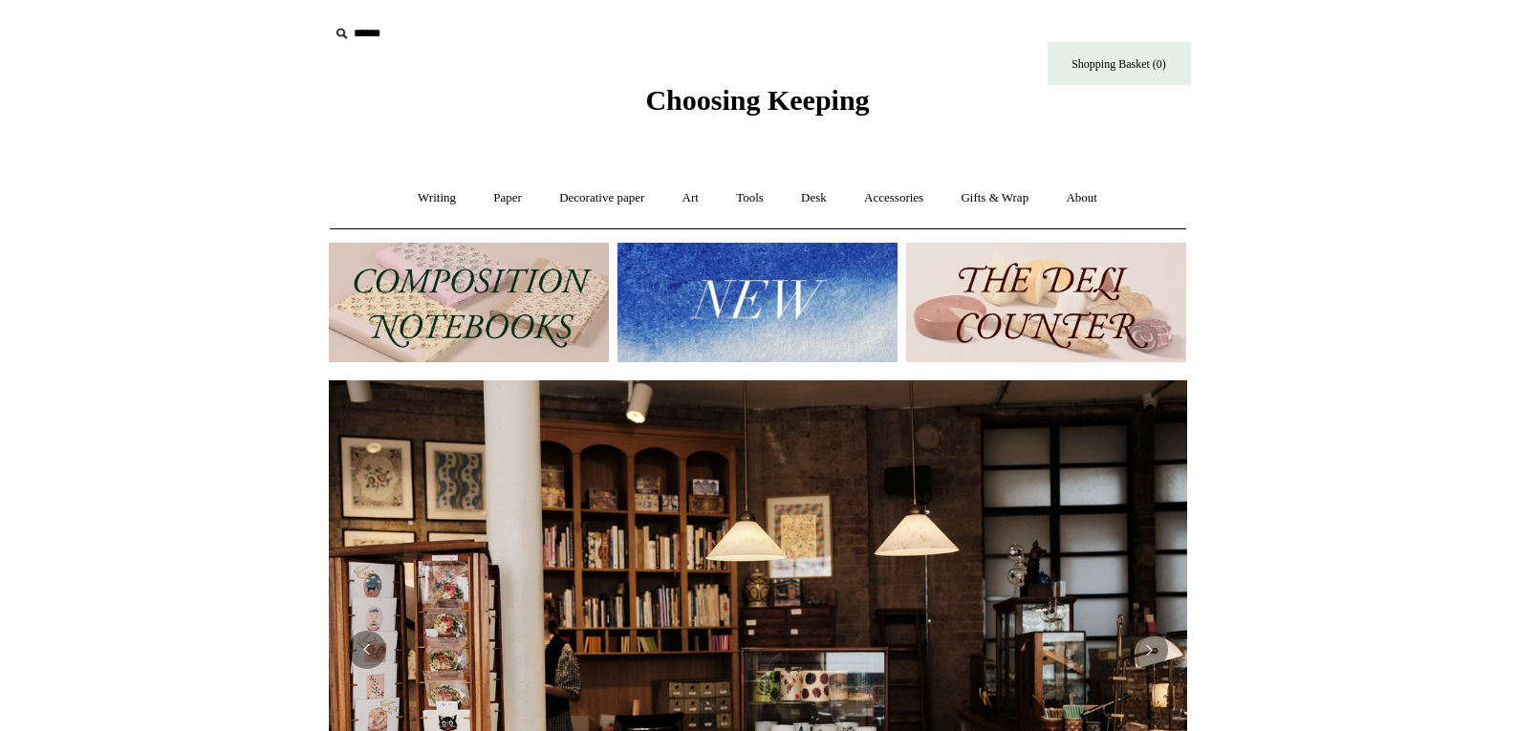
click at [692, 199] on link "Art +" at bounding box center [690, 198] width 51 height 51
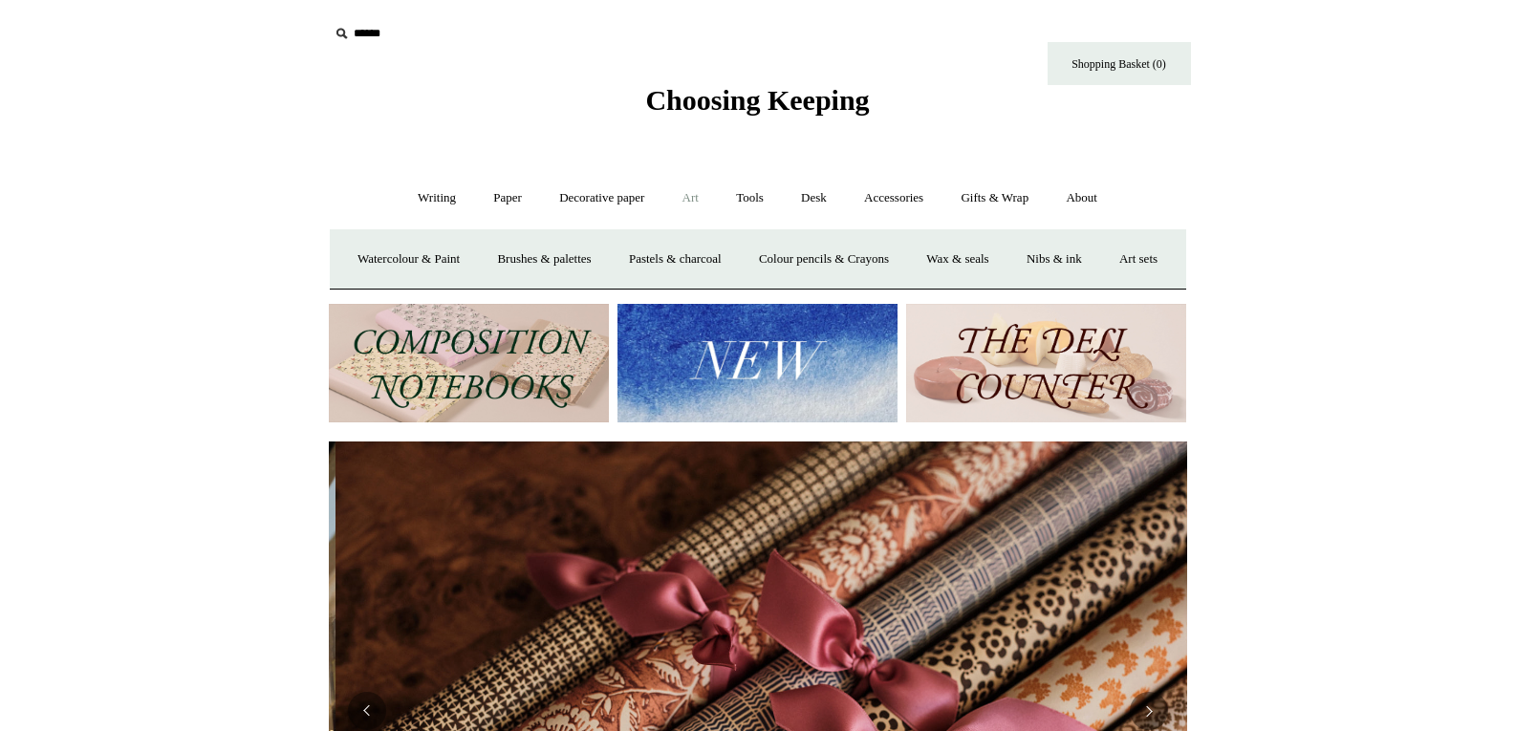
scroll to position [0, 1716]
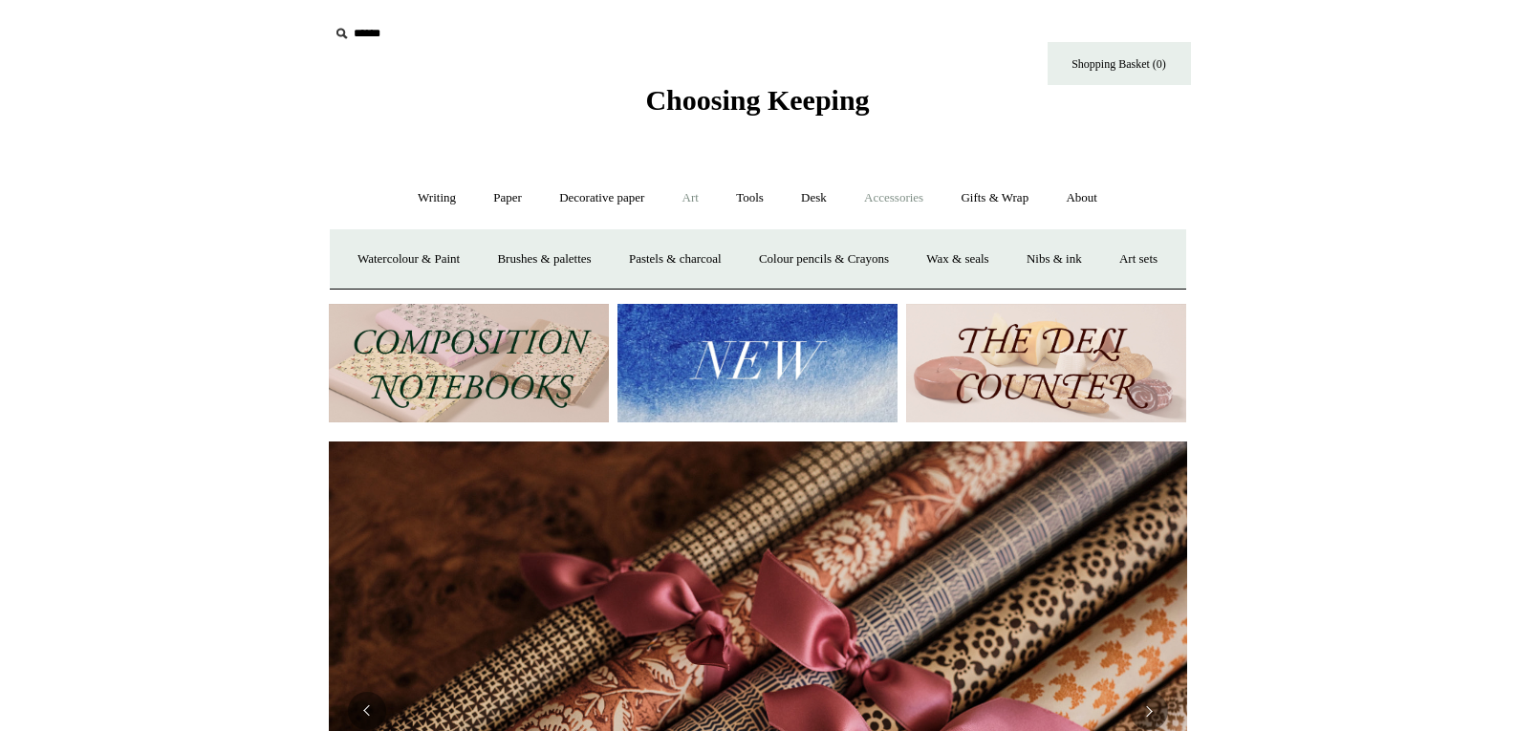
click at [917, 188] on link "Accessories +" at bounding box center [894, 198] width 94 height 51
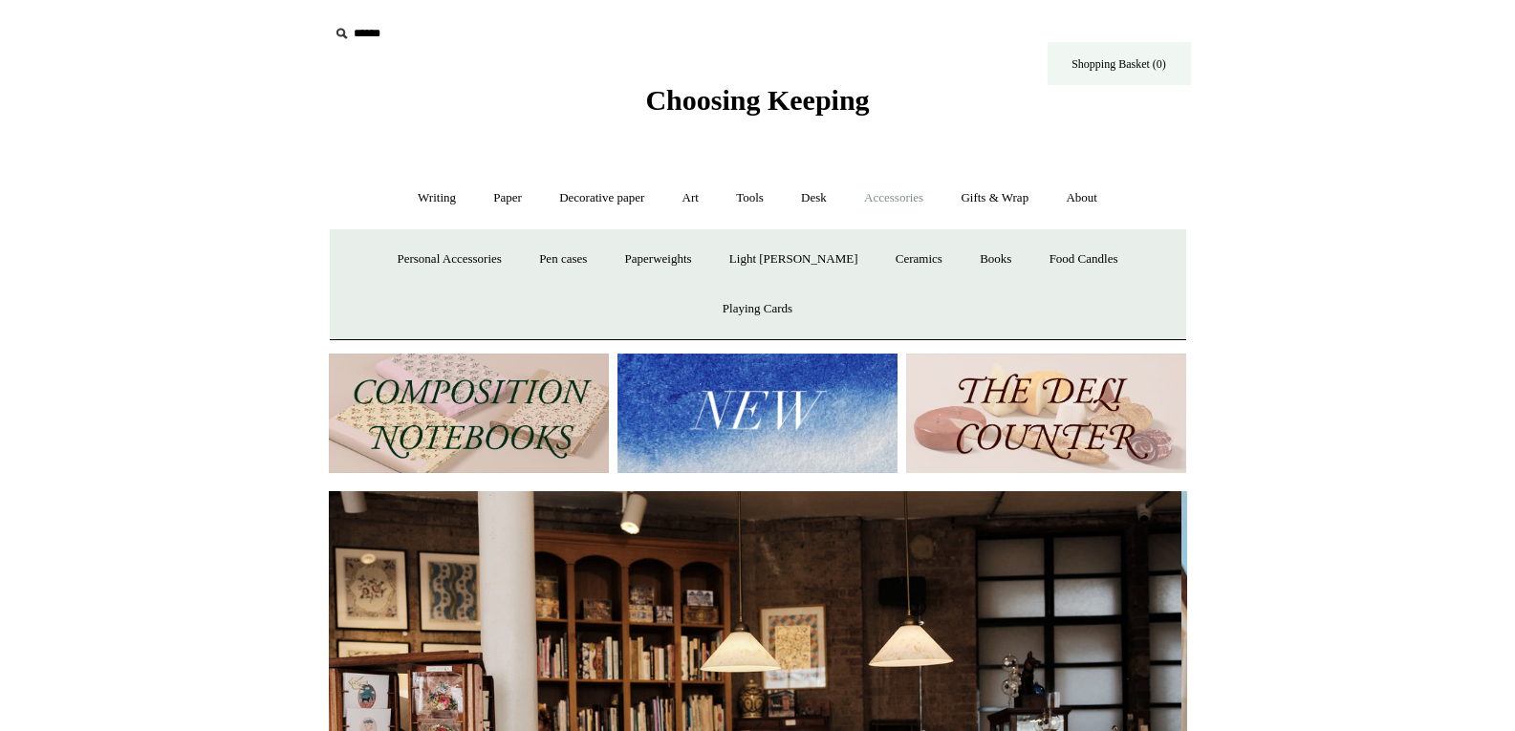
scroll to position [0, 0]
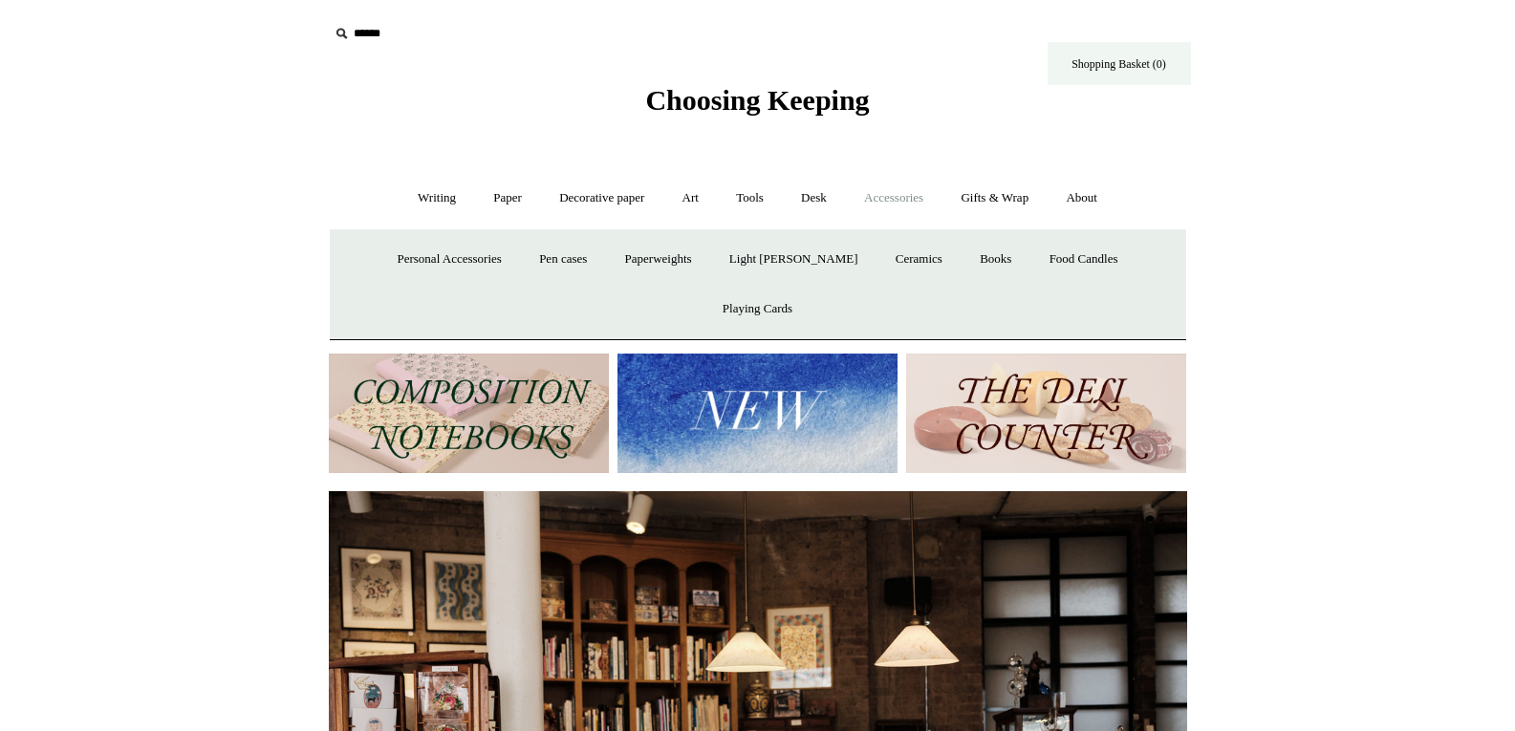
click at [1124, 66] on link "Shopping Basket (0)" at bounding box center [1118, 63] width 143 height 43
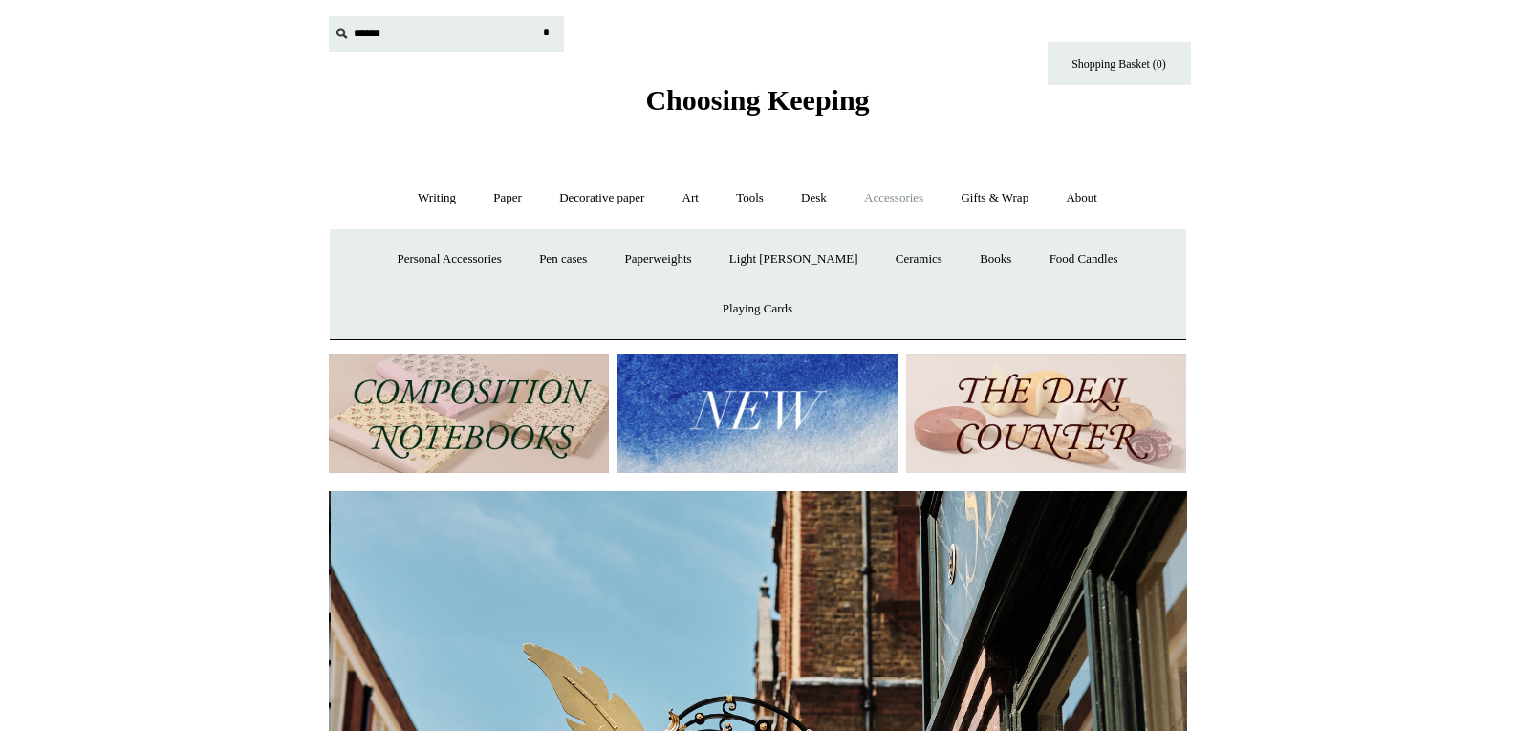
click at [358, 39] on input "text" at bounding box center [446, 33] width 235 height 35
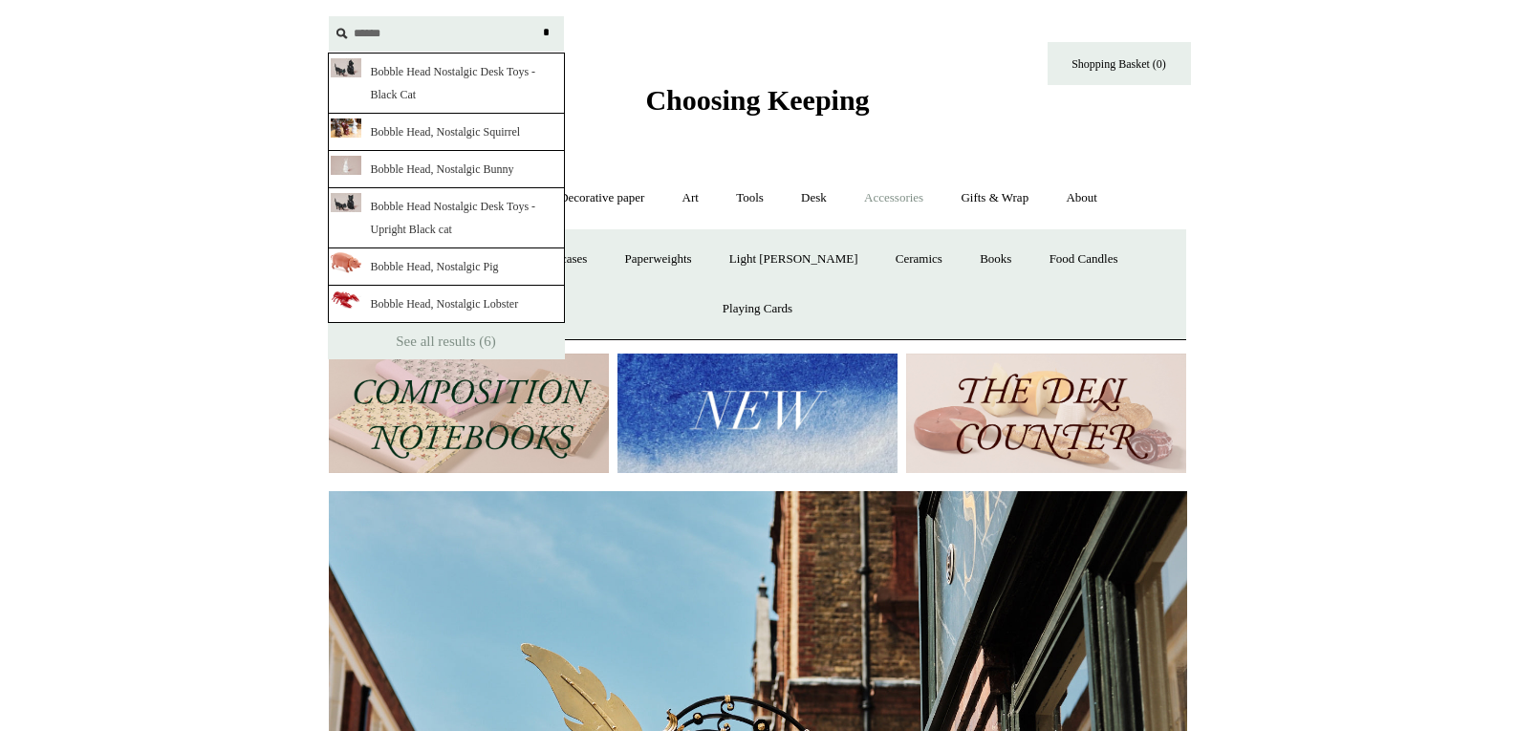
type input "******"
click at [537, 16] on input "*" at bounding box center [546, 32] width 19 height 33
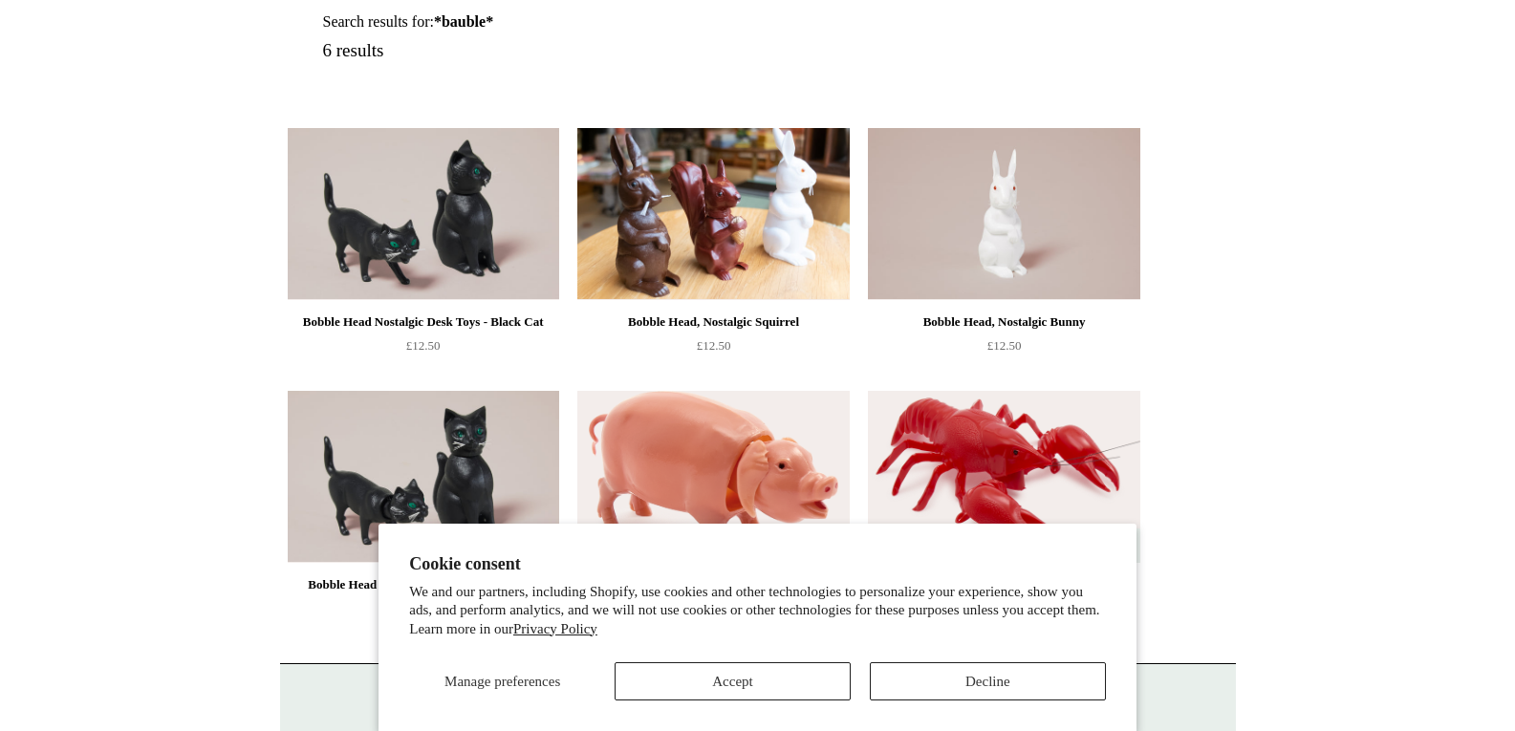
scroll to position [287, 0]
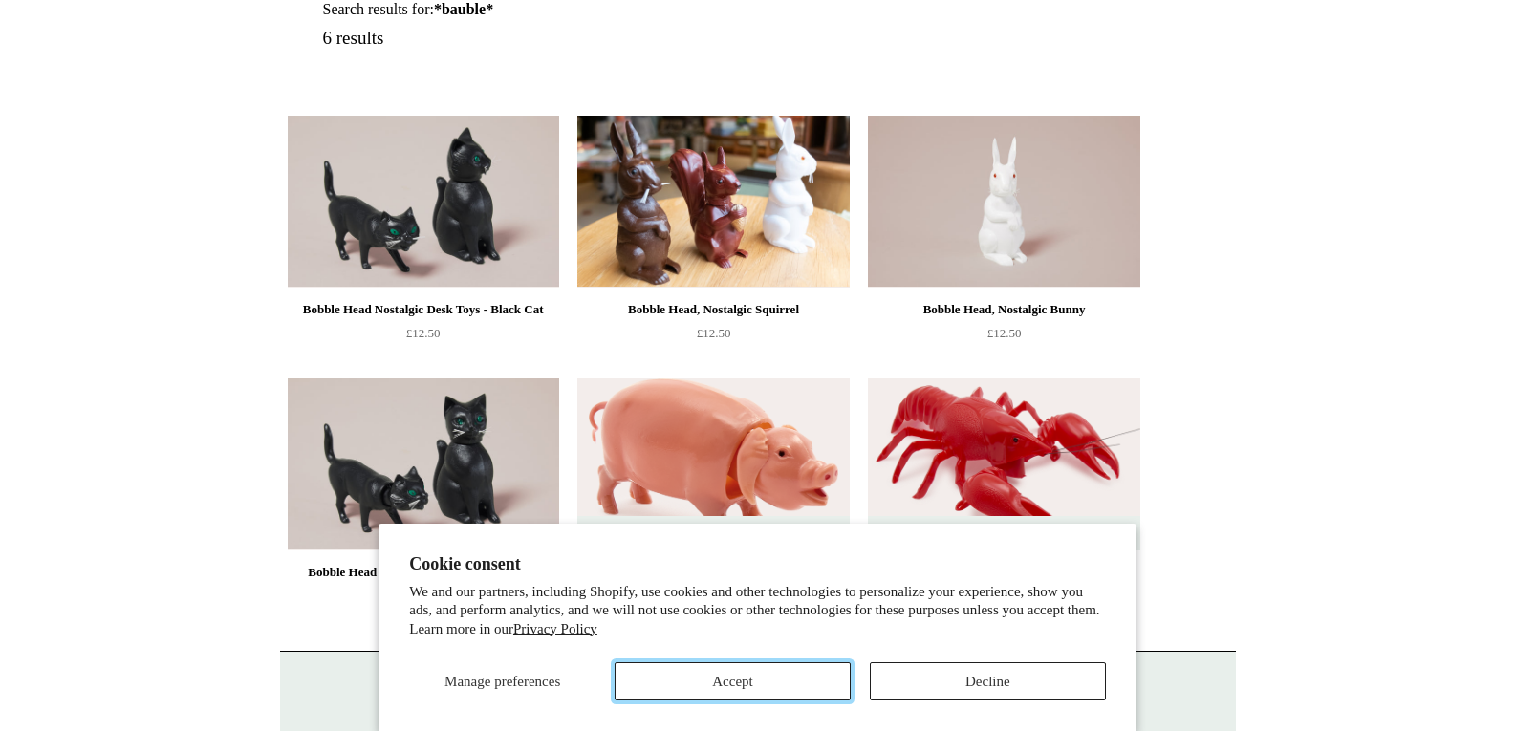
click at [785, 681] on button "Accept" at bounding box center [733, 681] width 236 height 38
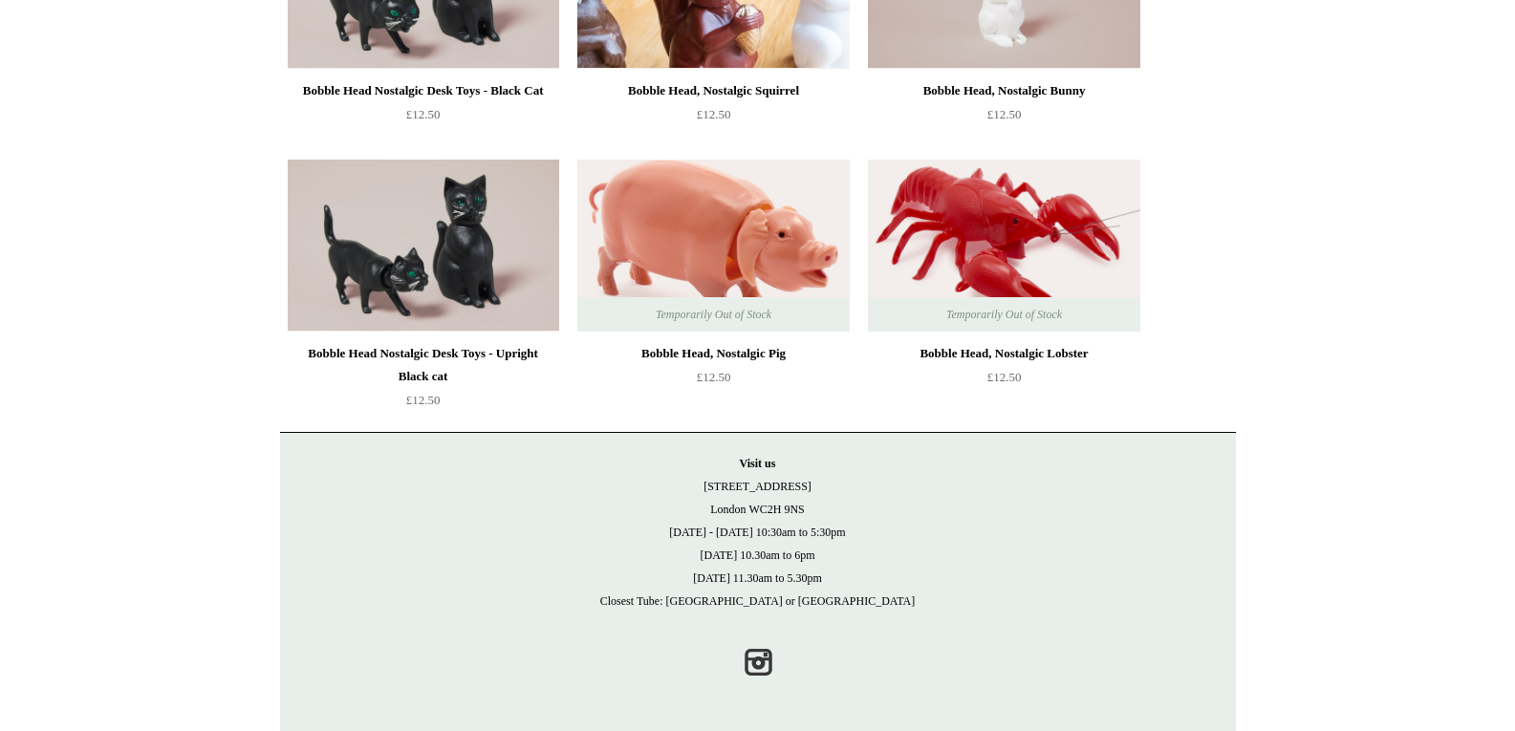
scroll to position [0, 0]
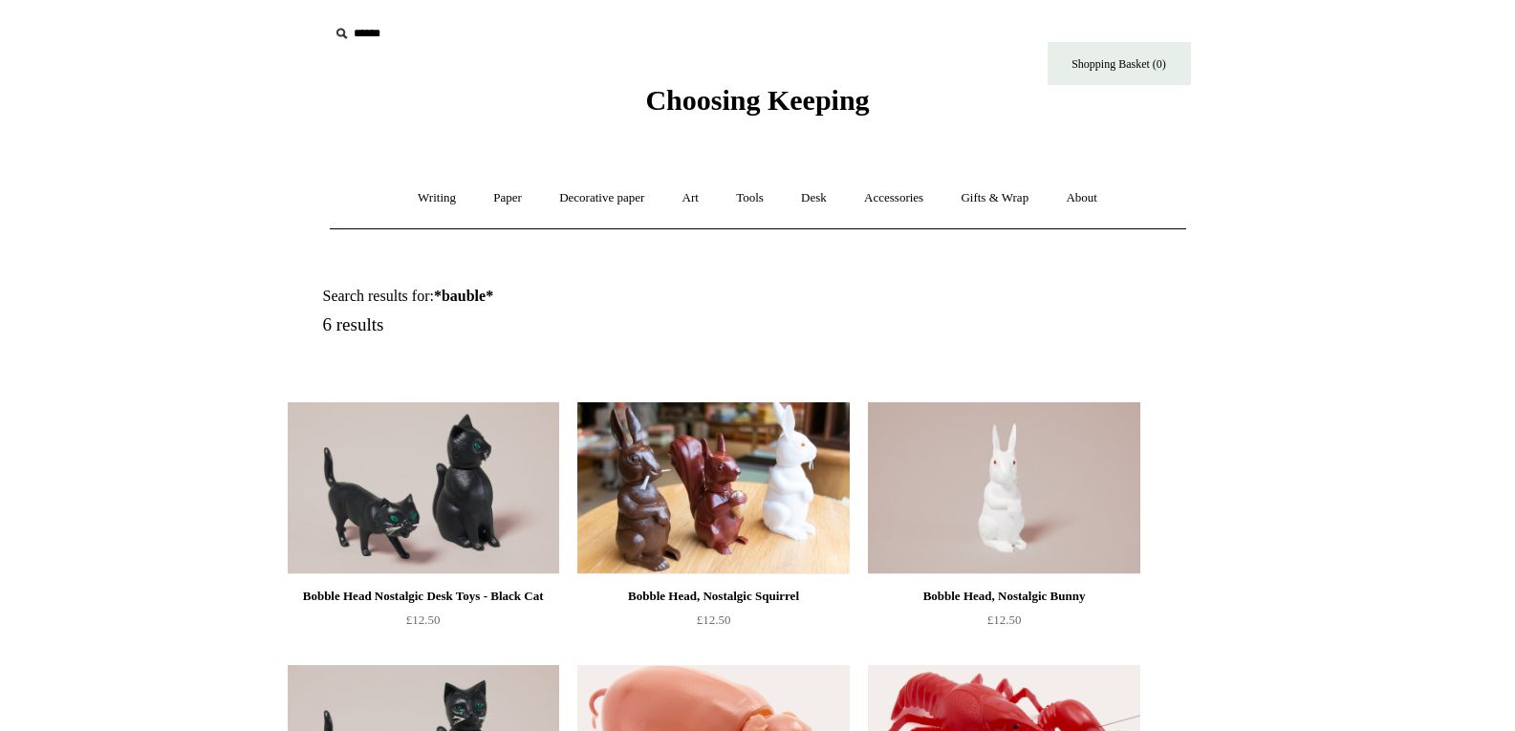
click at [358, 38] on input "text" at bounding box center [446, 33] width 235 height 35
click at [409, 42] on input "text" at bounding box center [446, 33] width 235 height 35
type input "*********"
click at [537, 16] on input "*" at bounding box center [546, 32] width 19 height 33
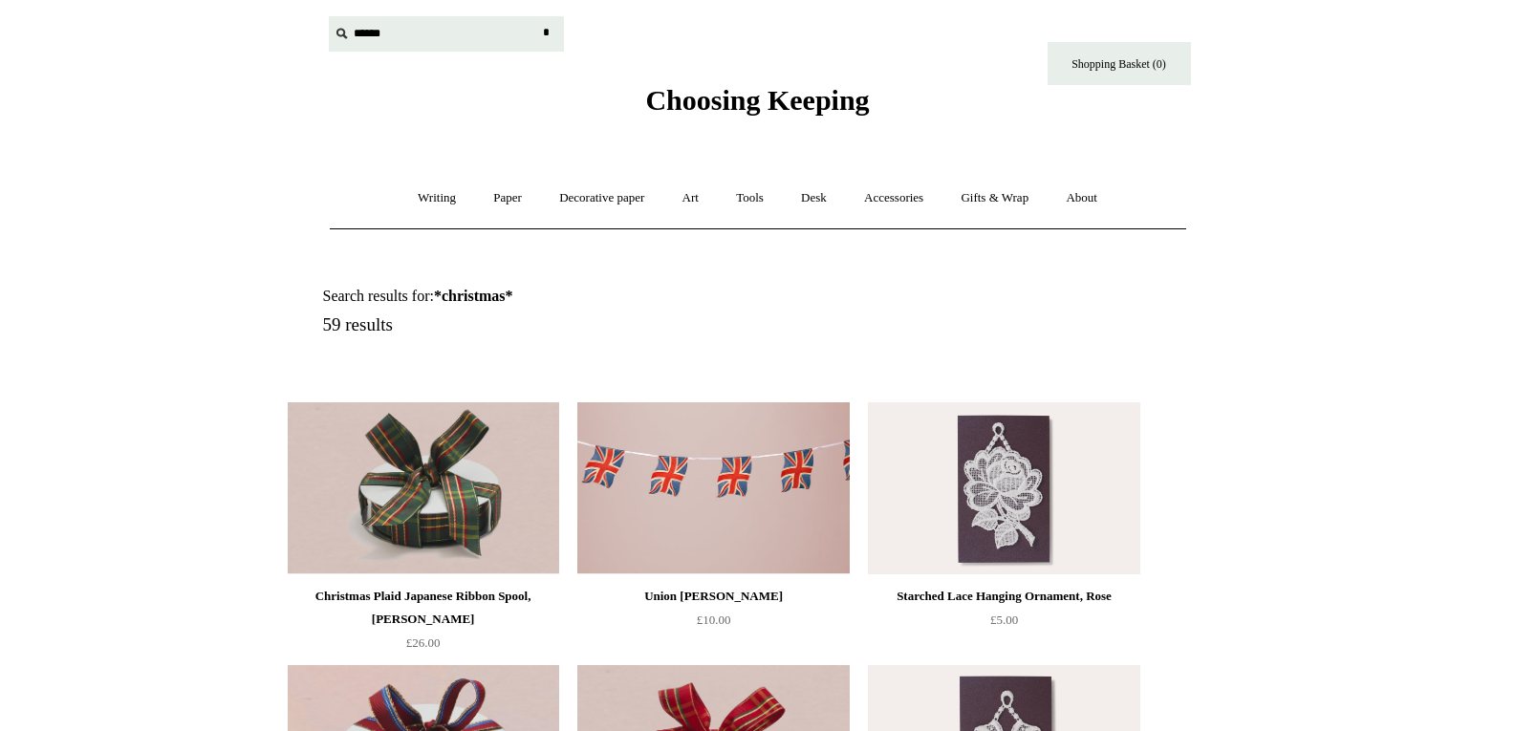
click at [367, 25] on input "text" at bounding box center [446, 33] width 235 height 35
type input "********"
click at [537, 16] on input "*" at bounding box center [546, 32] width 19 height 33
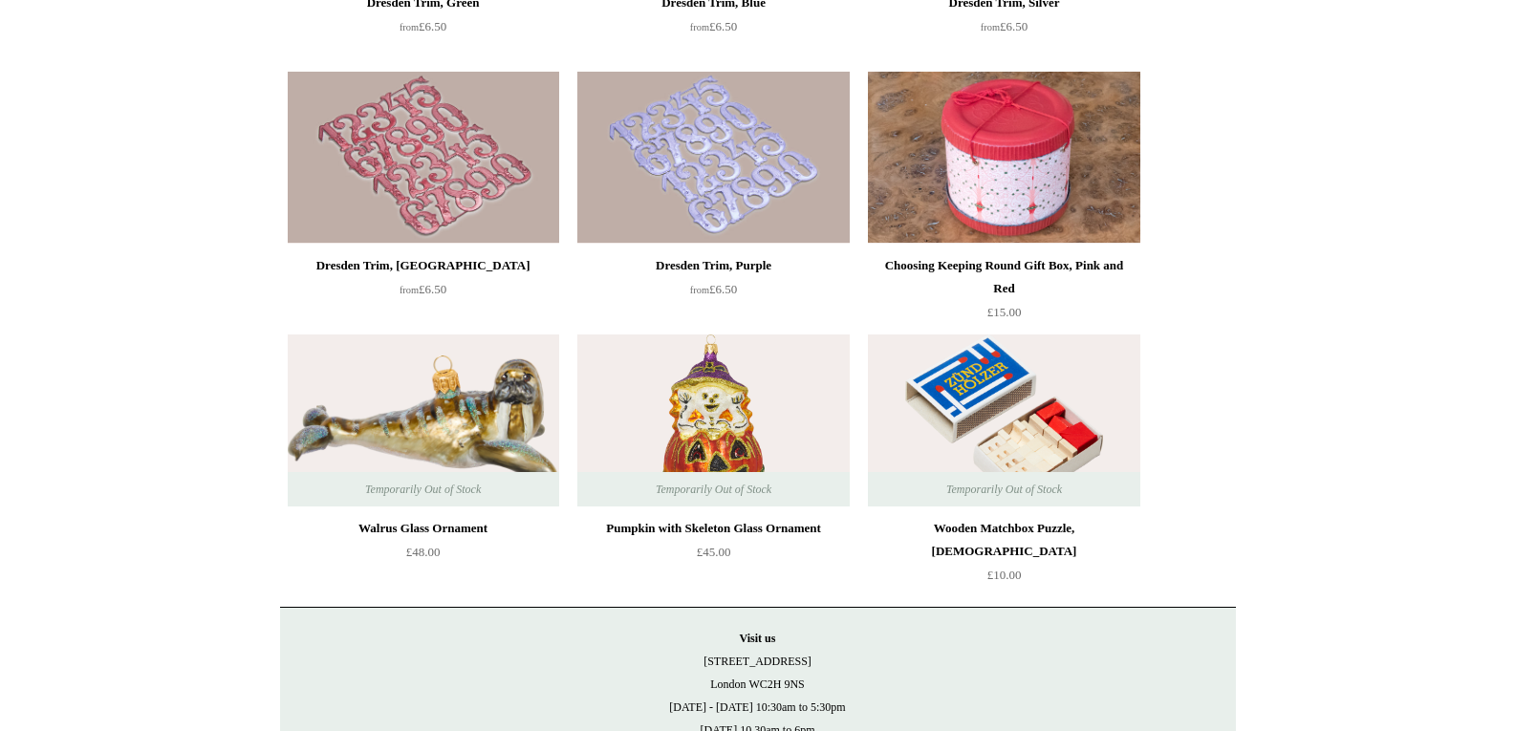
scroll to position [1911, 0]
